Goal: Information Seeking & Learning: Check status

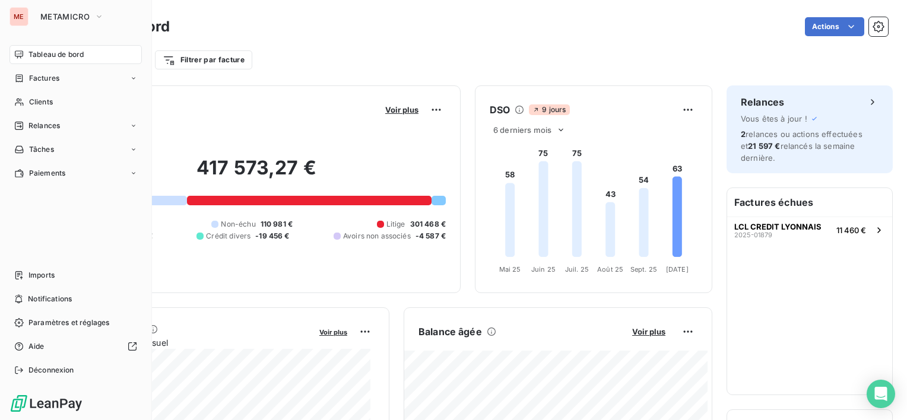
click at [67, 17] on span "METAMICRO" at bounding box center [64, 17] width 49 height 10
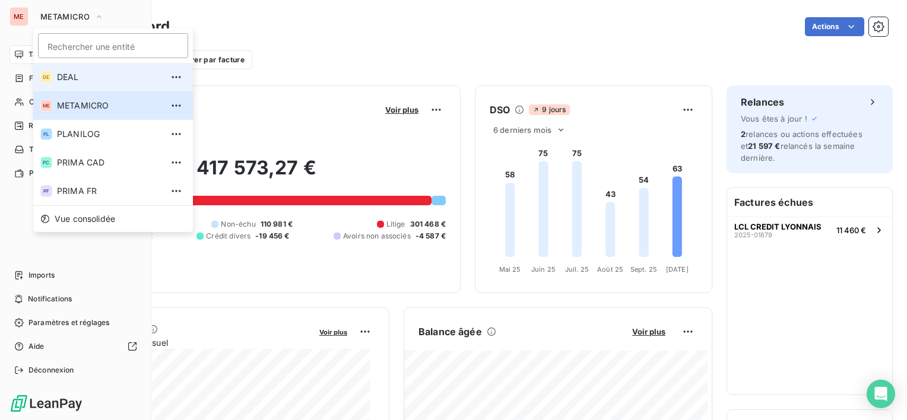
click at [68, 65] on li "DE DEAL" at bounding box center [113, 77] width 160 height 29
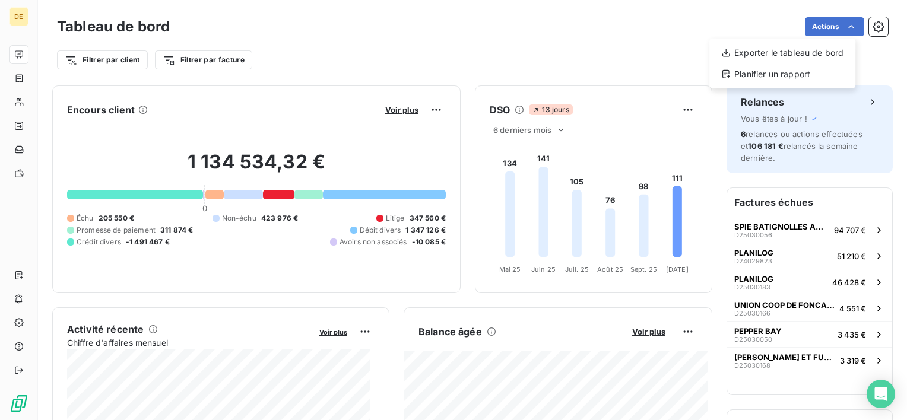
click at [846, 24] on html "DE Tableau de bord Actions Exporter le tableau de bord Planifier un rapport Fil…" at bounding box center [453, 210] width 907 height 420
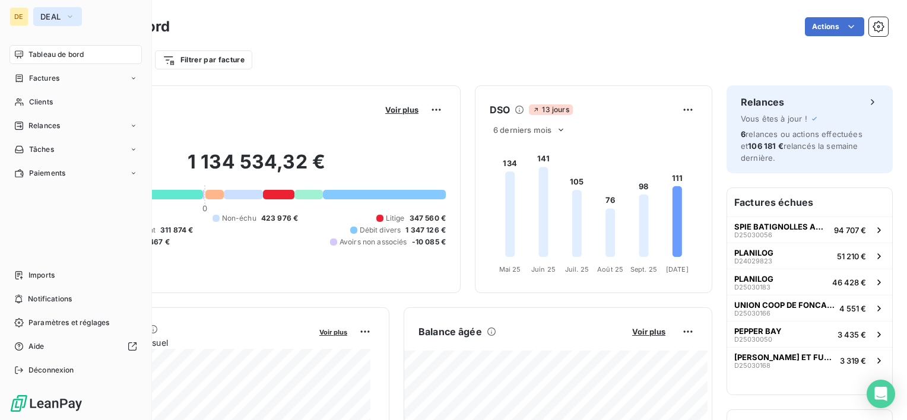
click at [38, 19] on button "DEAL" at bounding box center [57, 16] width 49 height 19
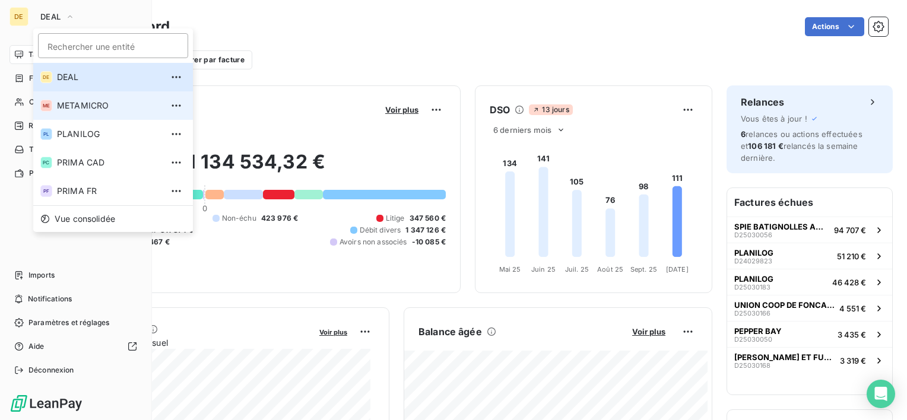
click at [90, 106] on span "METAMICRO" at bounding box center [109, 106] width 105 height 12
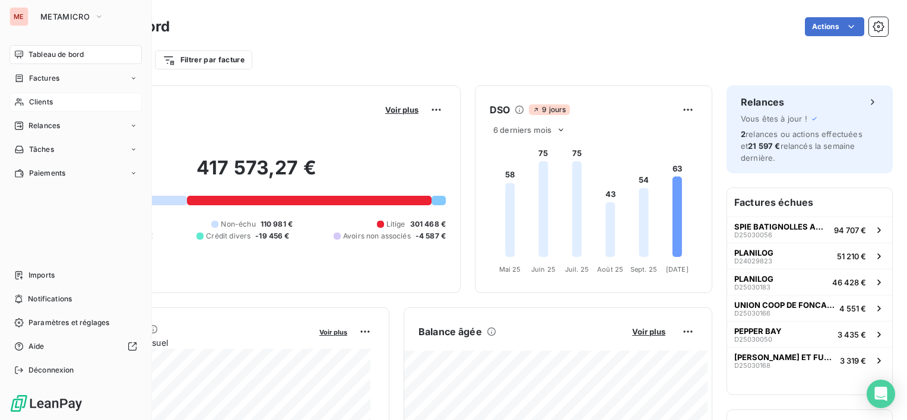
click at [59, 102] on div "Clients" at bounding box center [76, 102] width 132 height 19
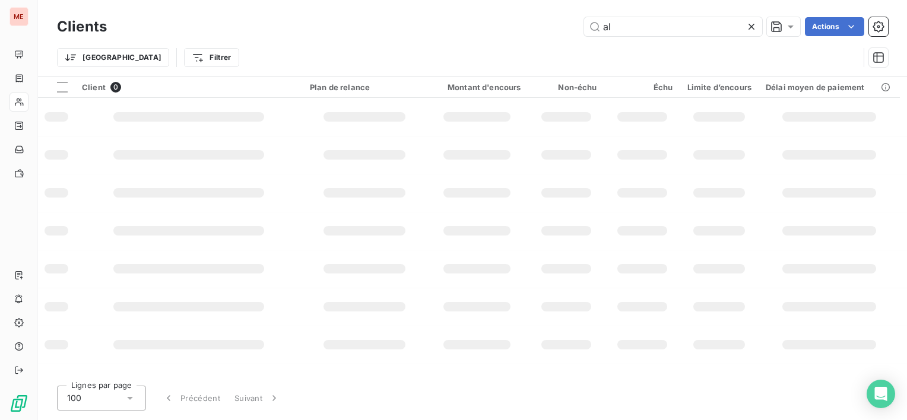
type input "a"
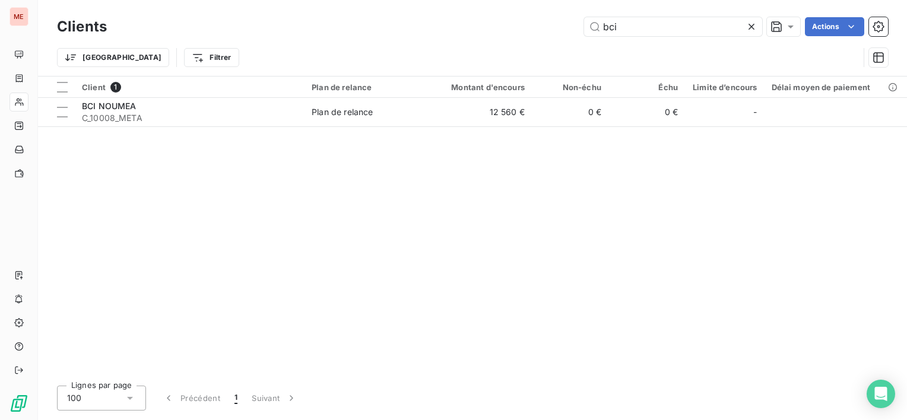
type input "bci"
click at [515, 132] on div "Client 1 Plan de relance Montant d'encours Non-échu Échu Limite d’encours Délai…" at bounding box center [472, 227] width 869 height 300
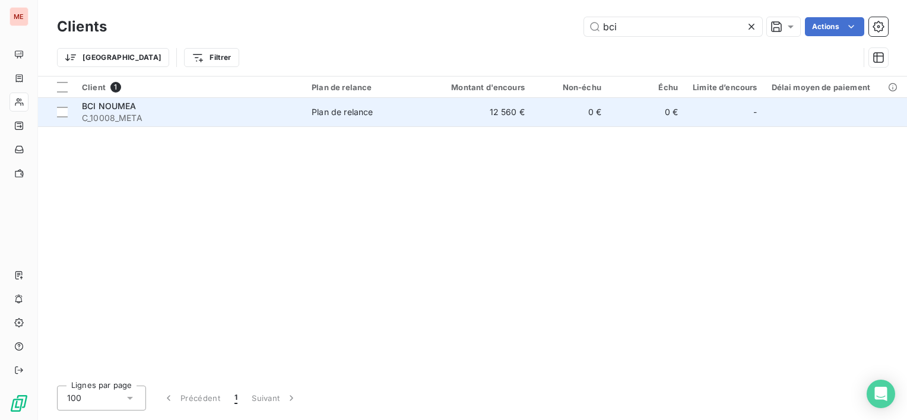
click at [529, 107] on td "12 560 €" at bounding box center [480, 112] width 103 height 29
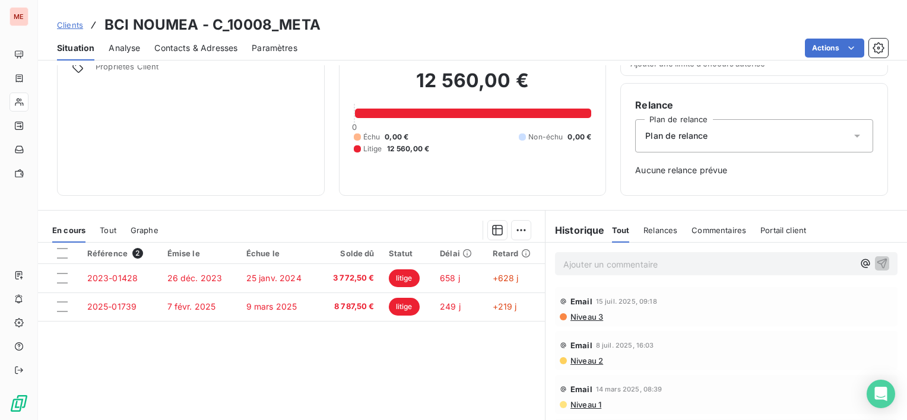
scroll to position [119, 0]
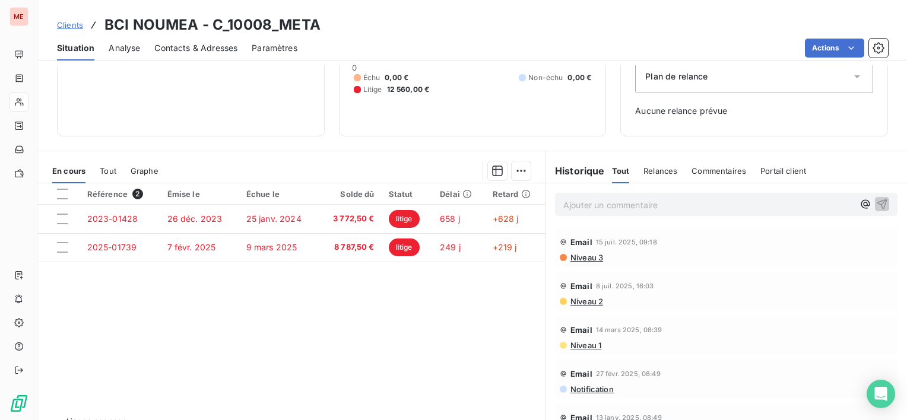
drag, startPoint x: 133, startPoint y: 165, endPoint x: 116, endPoint y: 166, distance: 16.7
click at [131, 165] on div "Graphe" at bounding box center [145, 171] width 28 height 25
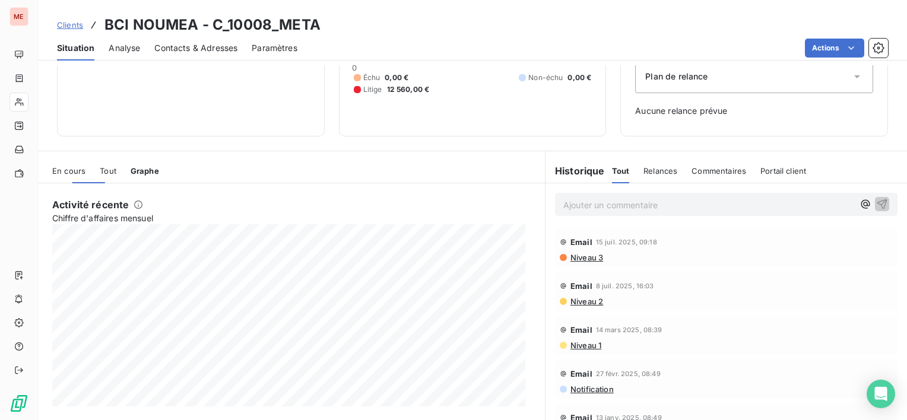
click at [116, 166] on div "En cours Tout Graphe" at bounding box center [291, 171] width 507 height 25
click at [113, 169] on span "Tout" at bounding box center [108, 171] width 17 height 10
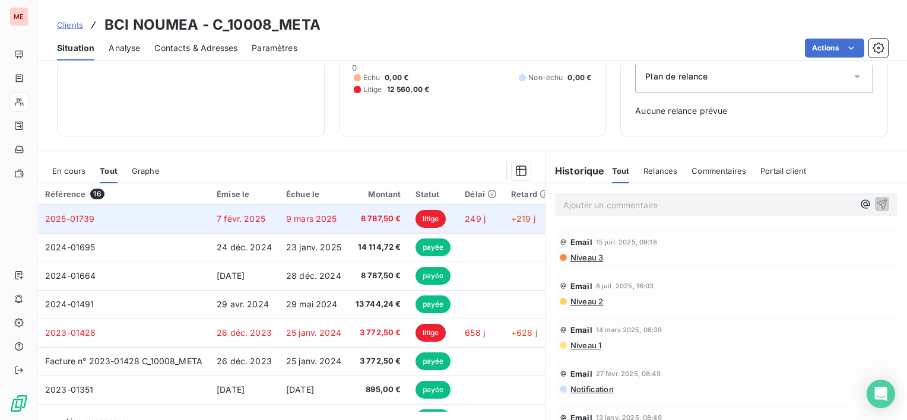
click at [223, 220] on span "7 févr. 2025" at bounding box center [241, 219] width 49 height 10
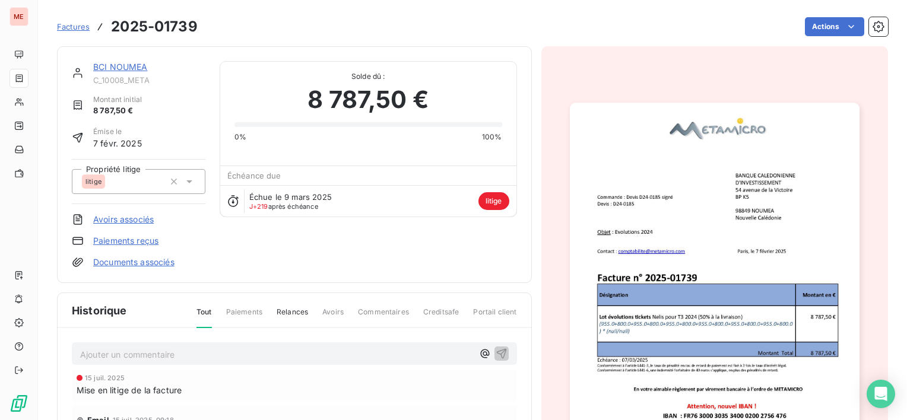
click at [665, 238] on img "button" at bounding box center [715, 308] width 290 height 410
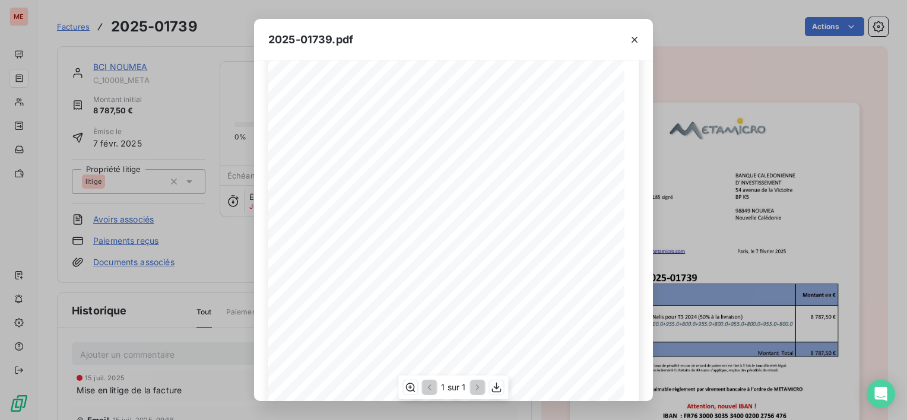
scroll to position [59, 0]
click at [409, 138] on div "METAMICRO - [STREET_ADDRESS] Tél. : [PHONE_NUMBER] 36 / Télécopie : [PHONE_NUMB…" at bounding box center [453, 274] width 371 height 518
click at [628, 39] on button "button" at bounding box center [634, 39] width 19 height 19
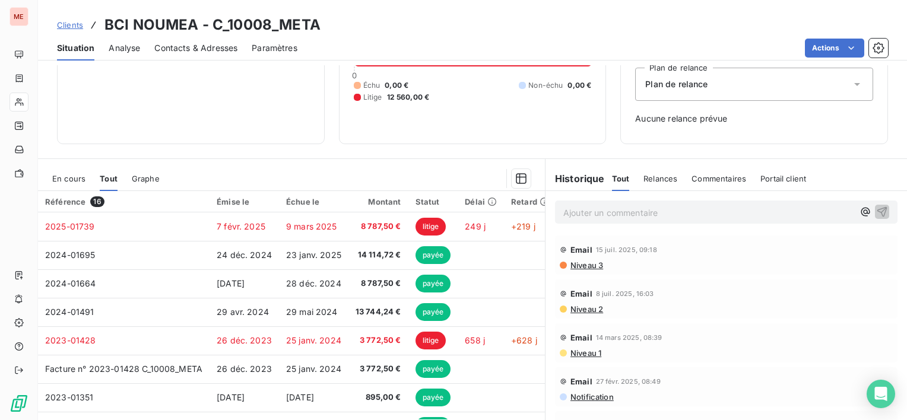
scroll to position [119, 0]
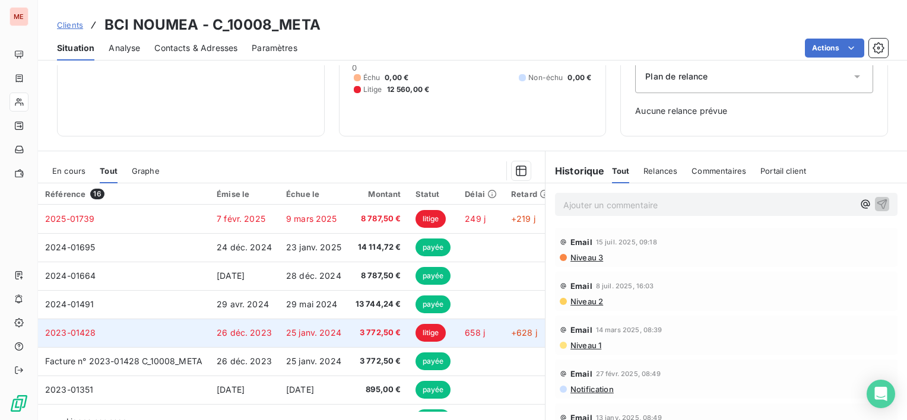
click at [289, 333] on span "25 janv. 2024" at bounding box center [313, 333] width 55 height 10
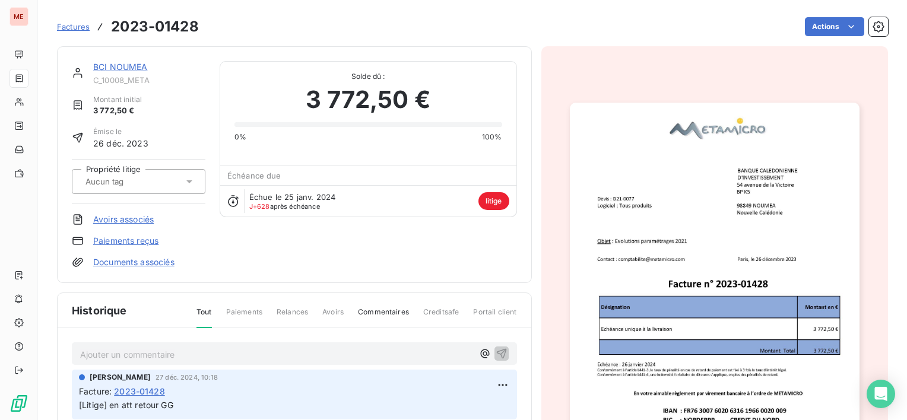
click at [712, 286] on img "button" at bounding box center [715, 308] width 290 height 410
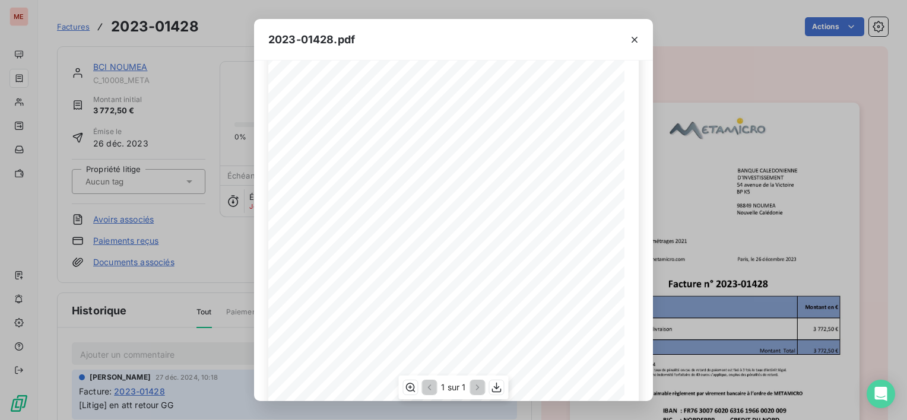
scroll to position [59, 0]
drag, startPoint x: 634, startPoint y: 39, endPoint x: 564, endPoint y: 269, distance: 240.3
click at [632, 40] on icon "button" at bounding box center [635, 40] width 12 height 12
